Goal: Task Accomplishment & Management: Use online tool/utility

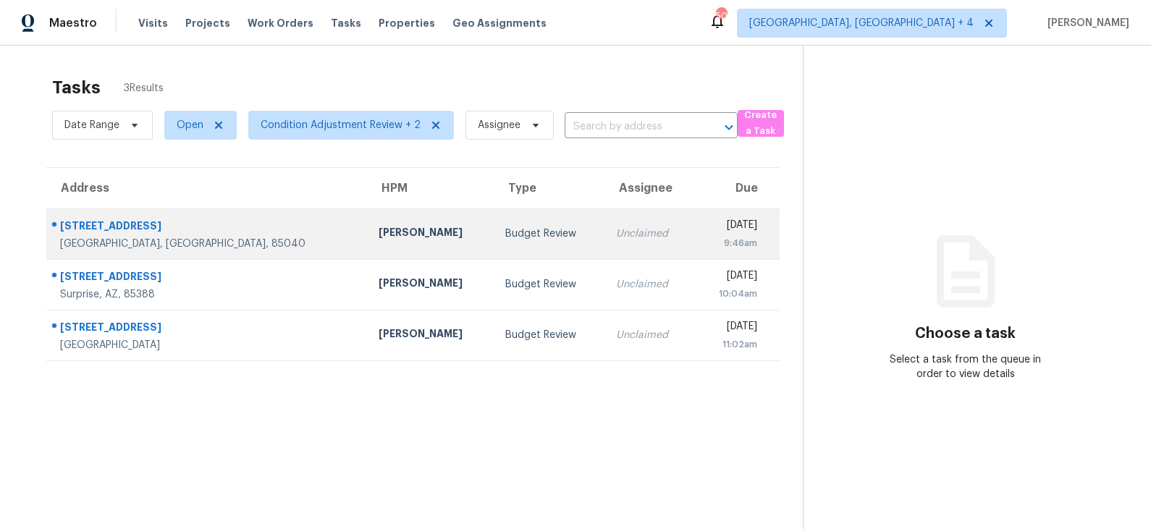
click at [494, 217] on td "Budget Review" at bounding box center [549, 233] width 111 height 51
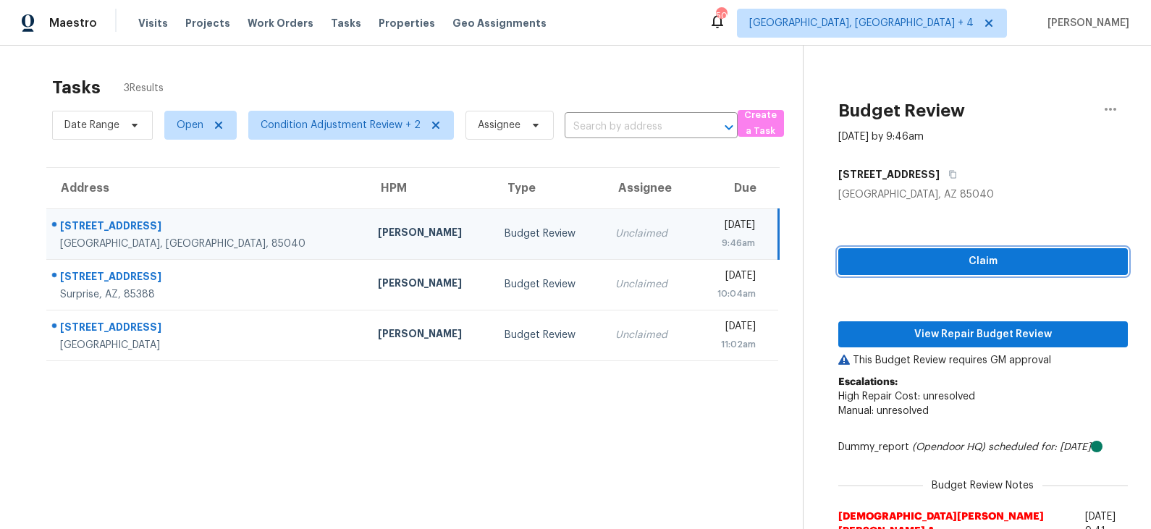
click at [963, 267] on span "Claim" at bounding box center [983, 262] width 266 height 18
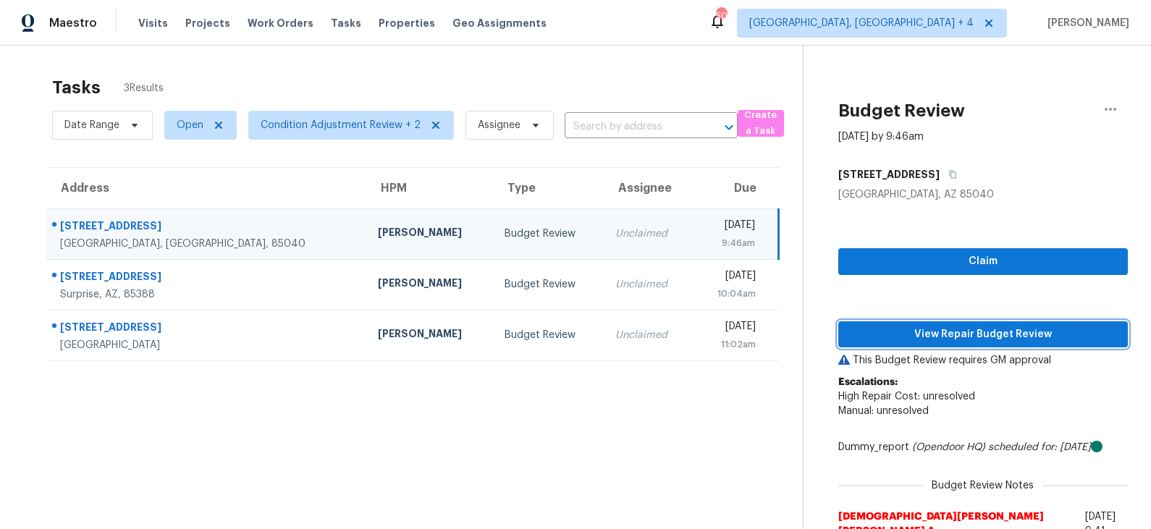
click at [954, 336] on span "View Repair Budget Review" at bounding box center [983, 335] width 266 height 18
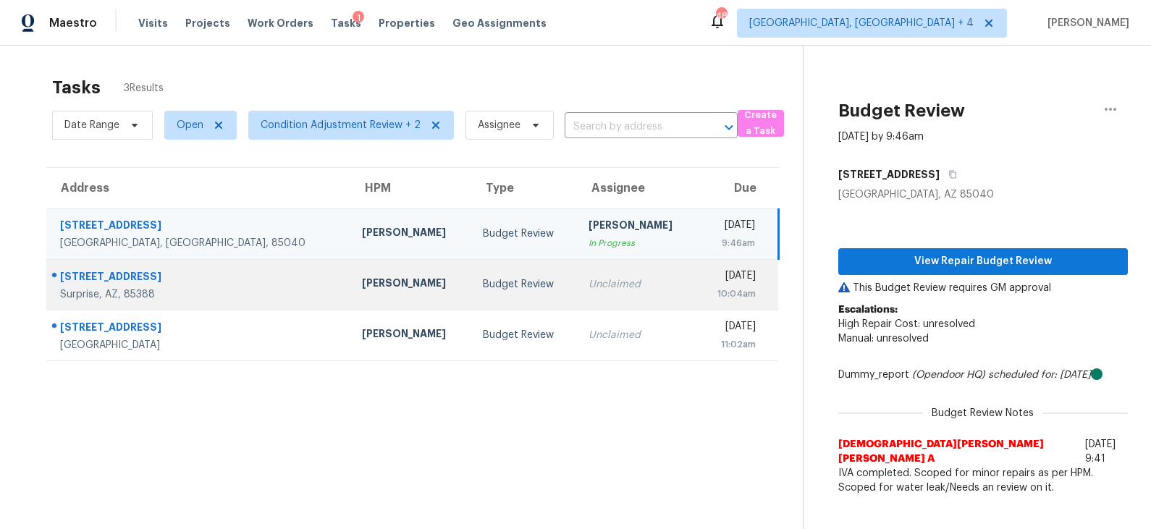
click at [471, 297] on td "Budget Review" at bounding box center [524, 284] width 106 height 51
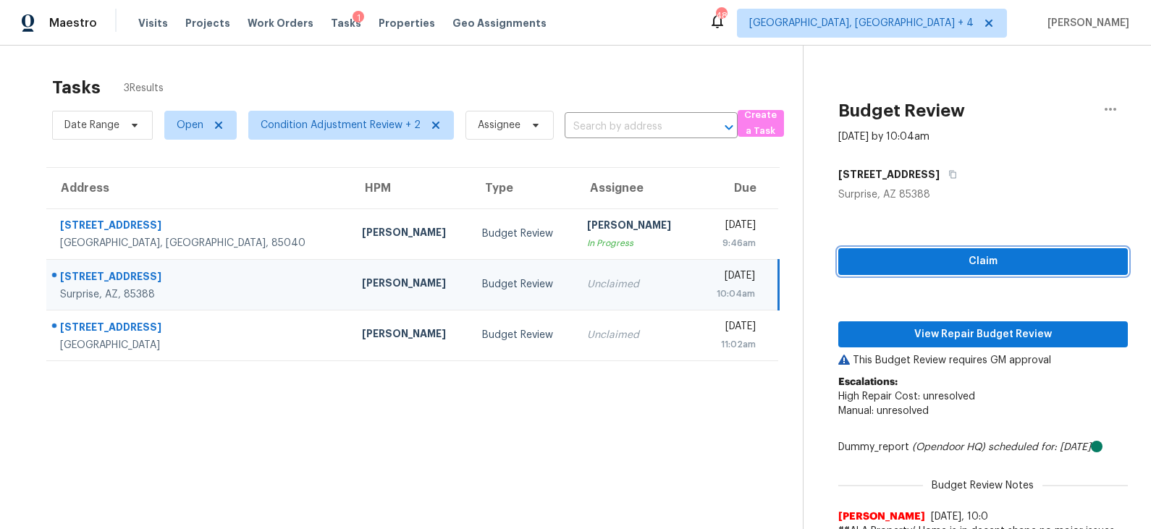
click at [943, 261] on span "Claim" at bounding box center [983, 262] width 266 height 18
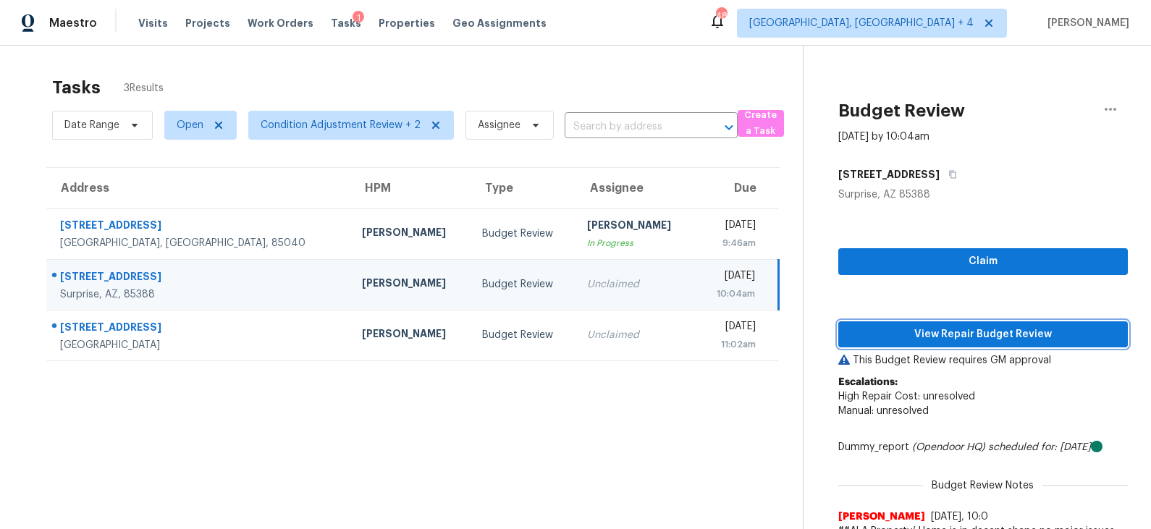
click at [944, 332] on span "View Repair Budget Review" at bounding box center [983, 335] width 266 height 18
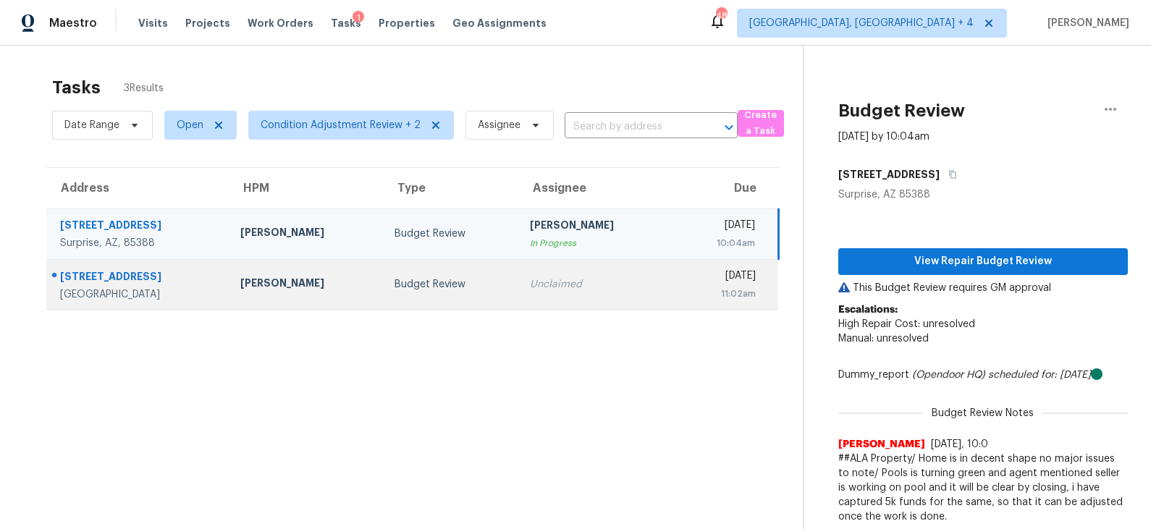
click at [421, 281] on div "Budget Review" at bounding box center [450, 284] width 112 height 14
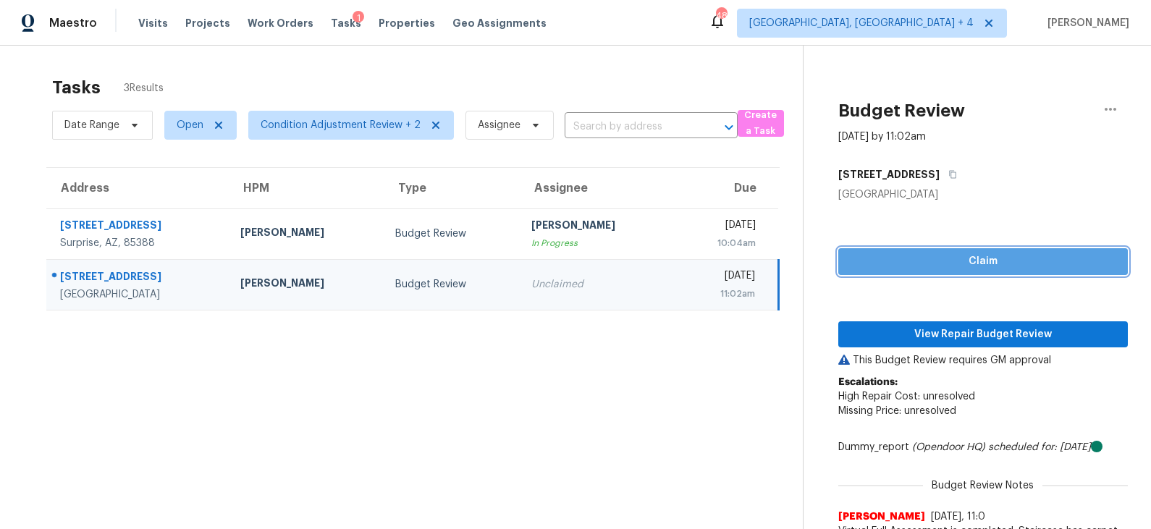
click at [957, 261] on span "Claim" at bounding box center [983, 262] width 266 height 18
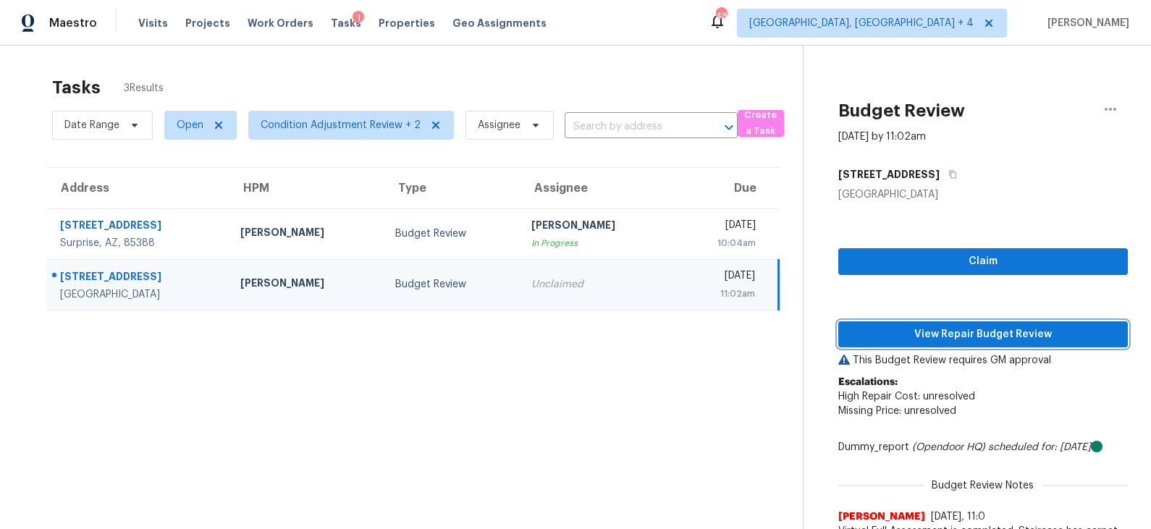
click at [930, 340] on span "View Repair Budget Review" at bounding box center [983, 335] width 266 height 18
